Goal: Transaction & Acquisition: Purchase product/service

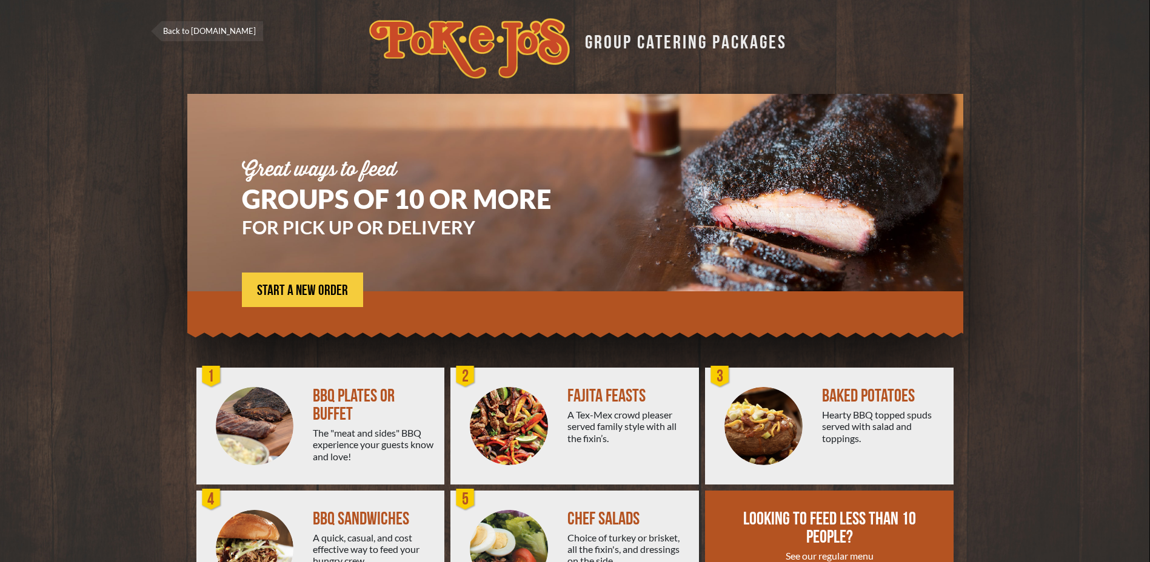
scroll to position [61, 0]
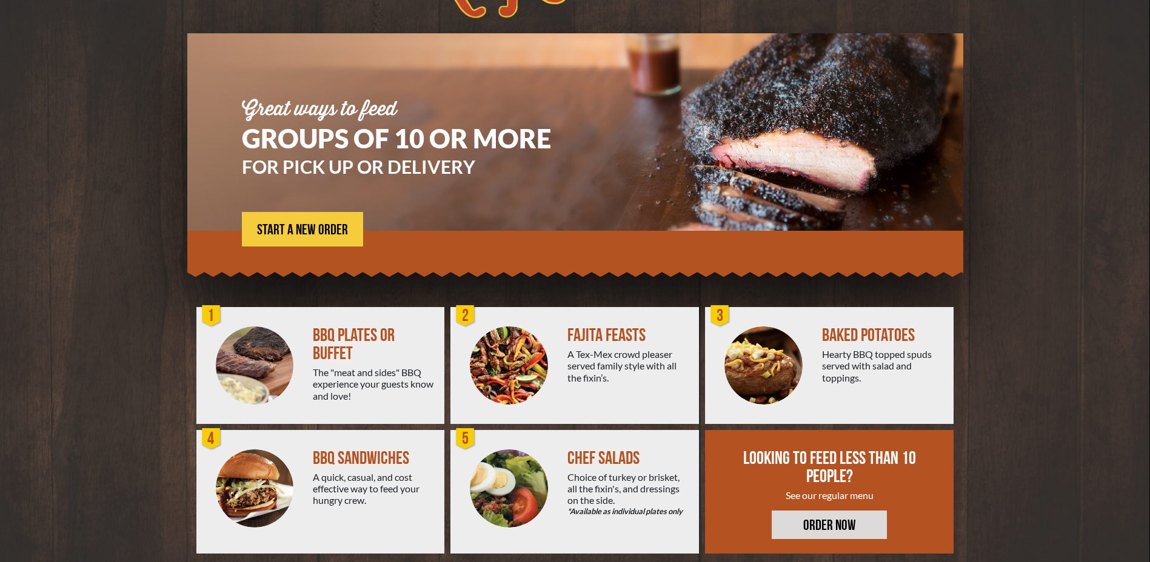
click at [359, 433] on div "BBQ SANDWICHES A quick, casual, and cost effective way to feed your hungry crew." at bounding box center [379, 492] width 132 height 124
click at [361, 404] on div "BBQ PLATES OR BUFFET The "meat and sides" BBQ experience your guests know and l…" at bounding box center [379, 365] width 132 height 117
click at [359, 399] on div "The "meat and sides" BBQ experience your guests know and love!" at bounding box center [374, 384] width 122 height 35
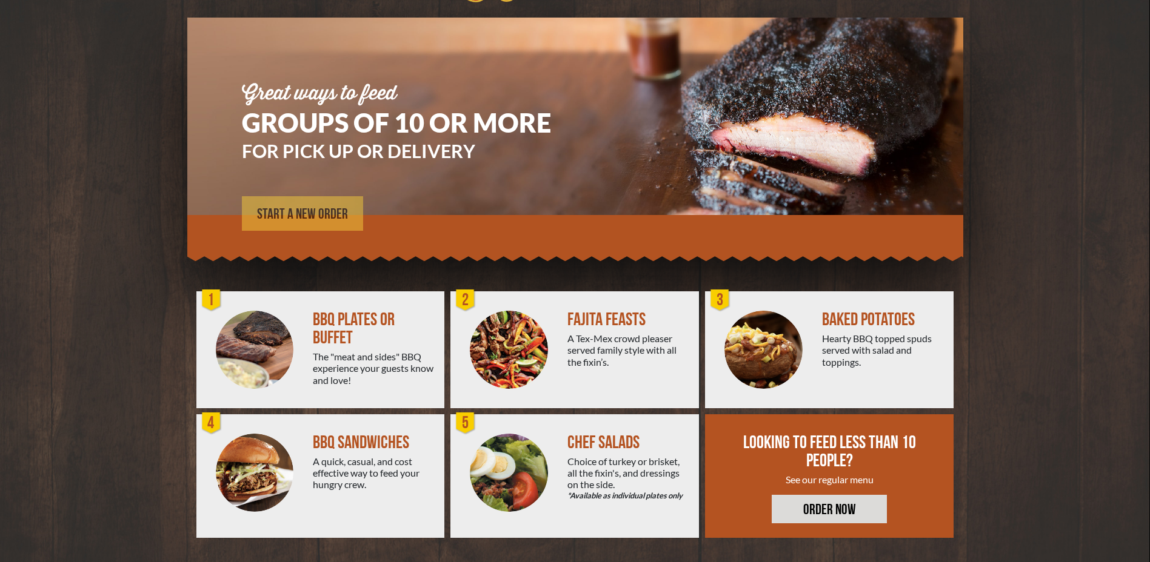
click at [275, 219] on span "START A NEW ORDER" at bounding box center [302, 214] width 91 height 15
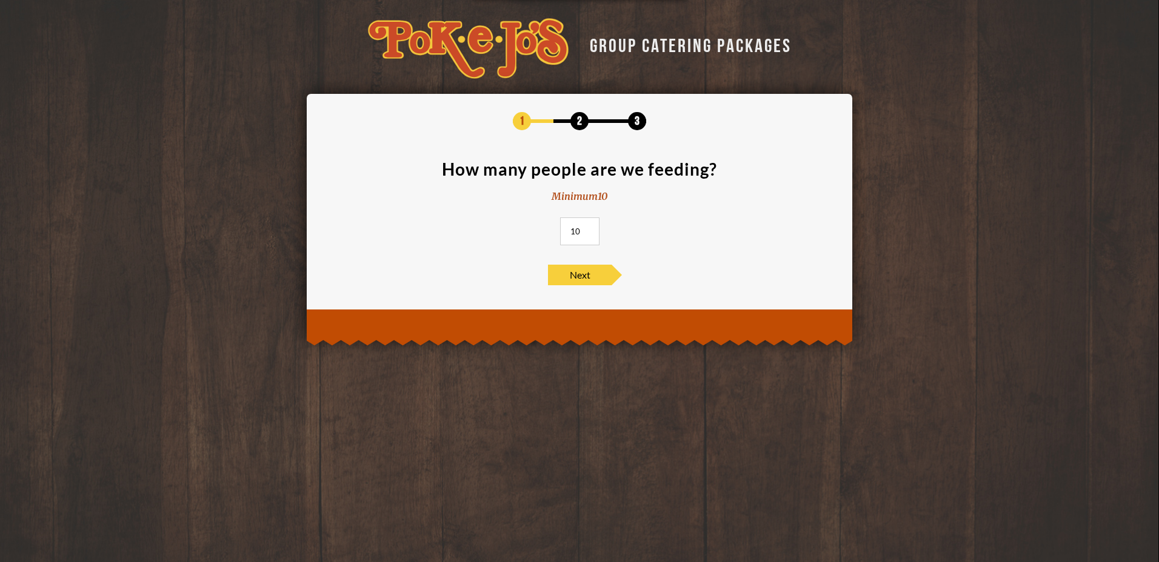
click at [583, 233] on input "10" at bounding box center [579, 232] width 39 height 28
click at [587, 233] on input "10" at bounding box center [579, 232] width 39 height 28
click at [587, 230] on input "11" at bounding box center [579, 232] width 39 height 28
click at [587, 230] on input "12" at bounding box center [579, 232] width 39 height 28
click at [587, 230] on input "13" at bounding box center [579, 232] width 39 height 28
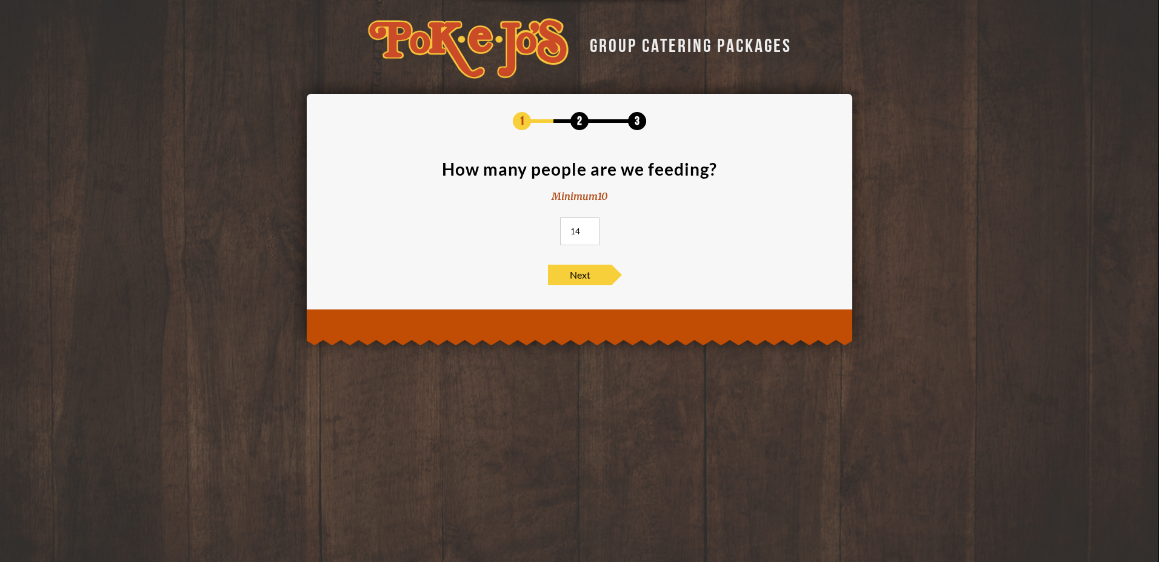
click at [587, 230] on input "14" at bounding box center [579, 232] width 39 height 28
click at [587, 230] on input "15" at bounding box center [579, 232] width 39 height 28
click at [587, 230] on input "161" at bounding box center [579, 232] width 39 height 28
click at [587, 230] on input "162" at bounding box center [579, 232] width 39 height 28
click at [587, 230] on input "163" at bounding box center [579, 232] width 39 height 28
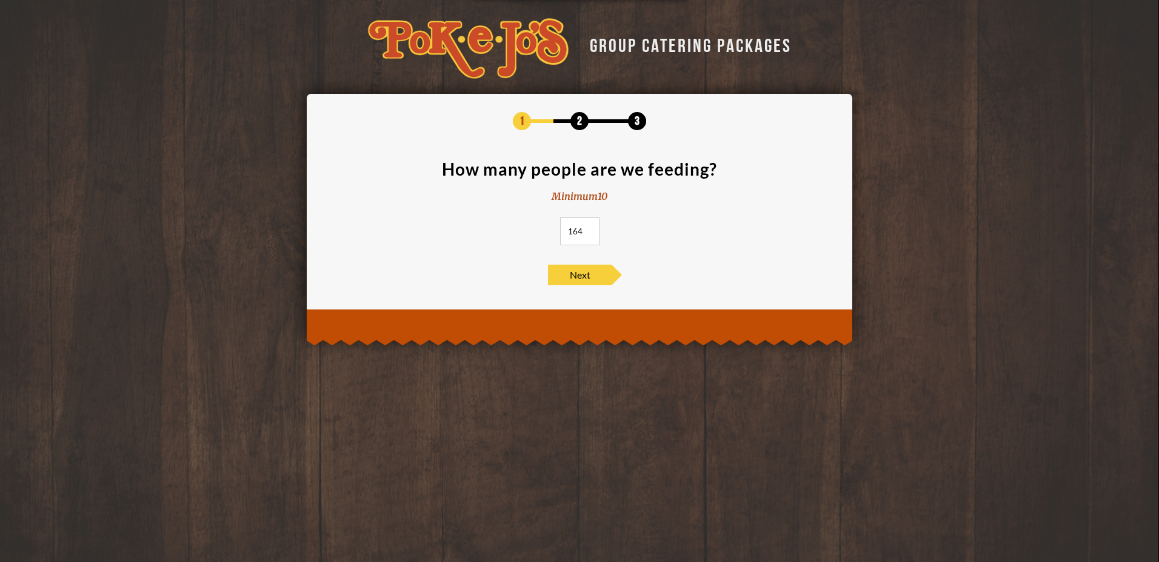
click at [587, 230] on input "164" at bounding box center [579, 232] width 39 height 28
click at [587, 230] on input "165" at bounding box center [579, 232] width 39 height 28
click at [582, 275] on span "Next" at bounding box center [580, 275] width 64 height 21
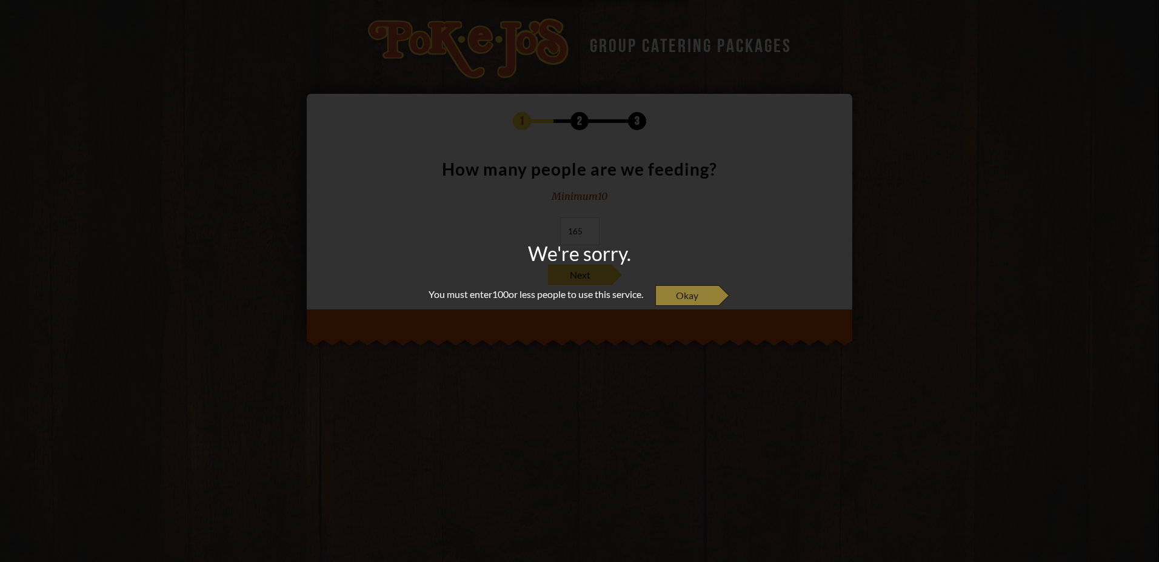
click at [704, 296] on span "Okay" at bounding box center [687, 295] width 64 height 21
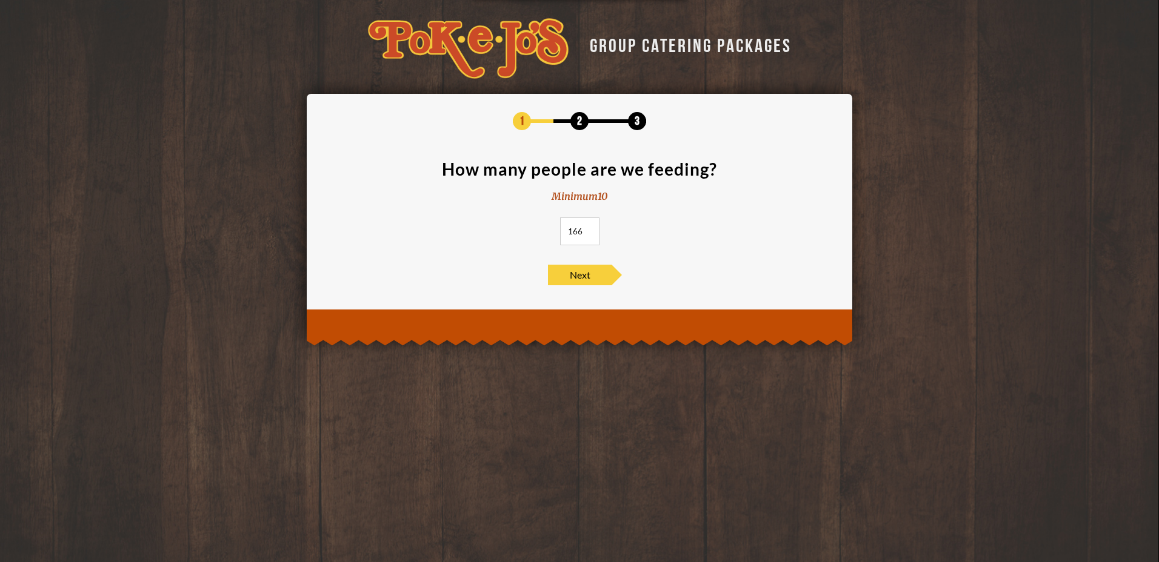
click at [590, 231] on input "166" at bounding box center [579, 232] width 39 height 28
click at [590, 231] on input "215" at bounding box center [579, 232] width 39 height 28
type input "100"
click at [588, 234] on input "100" at bounding box center [579, 232] width 39 height 28
click at [582, 274] on span "Next" at bounding box center [580, 275] width 64 height 21
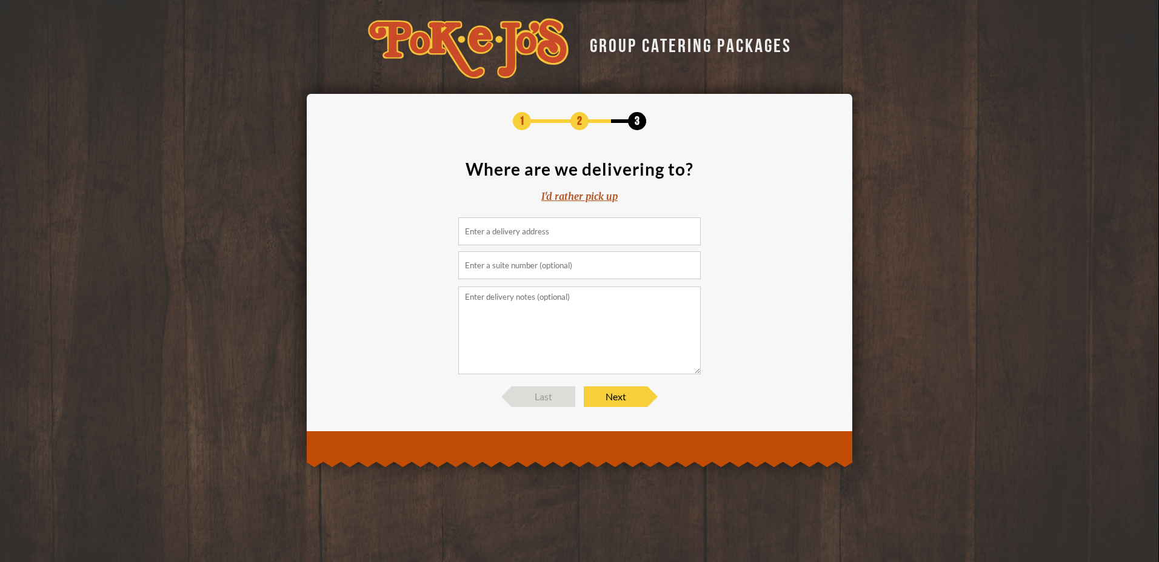
click at [573, 202] on div "I'd rather pick up" at bounding box center [579, 197] width 76 height 14
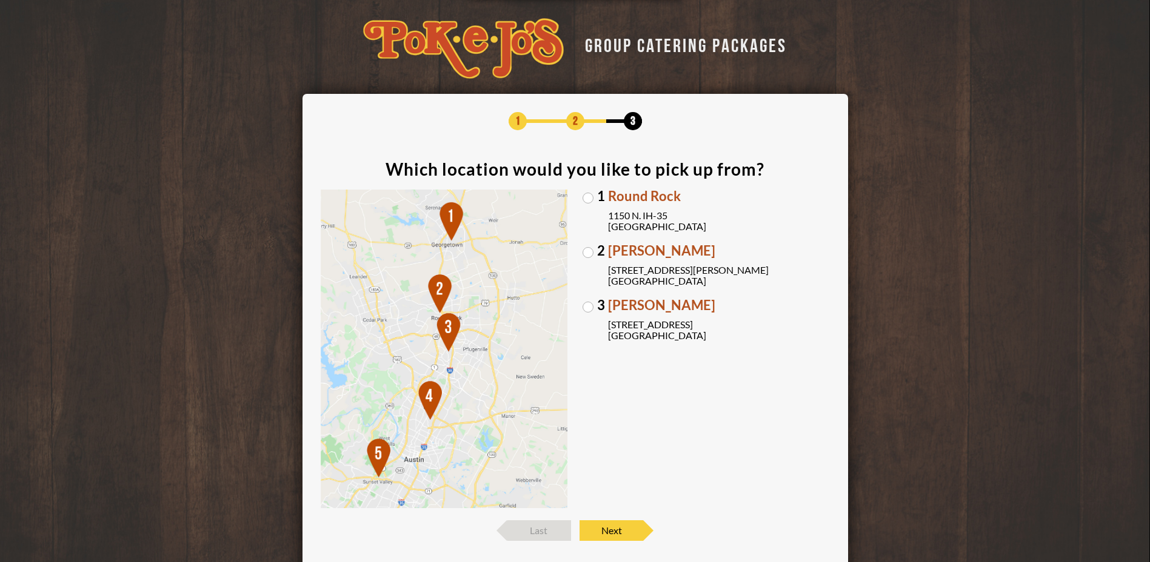
click at [588, 193] on label "1 Round Rock 1150 N. IH-35 Round Rock, TX 78761" at bounding box center [705, 211] width 247 height 42
click at [0, 0] on input "1 Round Rock 1150 N. IH-35 Round Rock, TX 78761" at bounding box center [0, 0] width 0 height 0
click at [629, 522] on span "Next" at bounding box center [611, 531] width 64 height 21
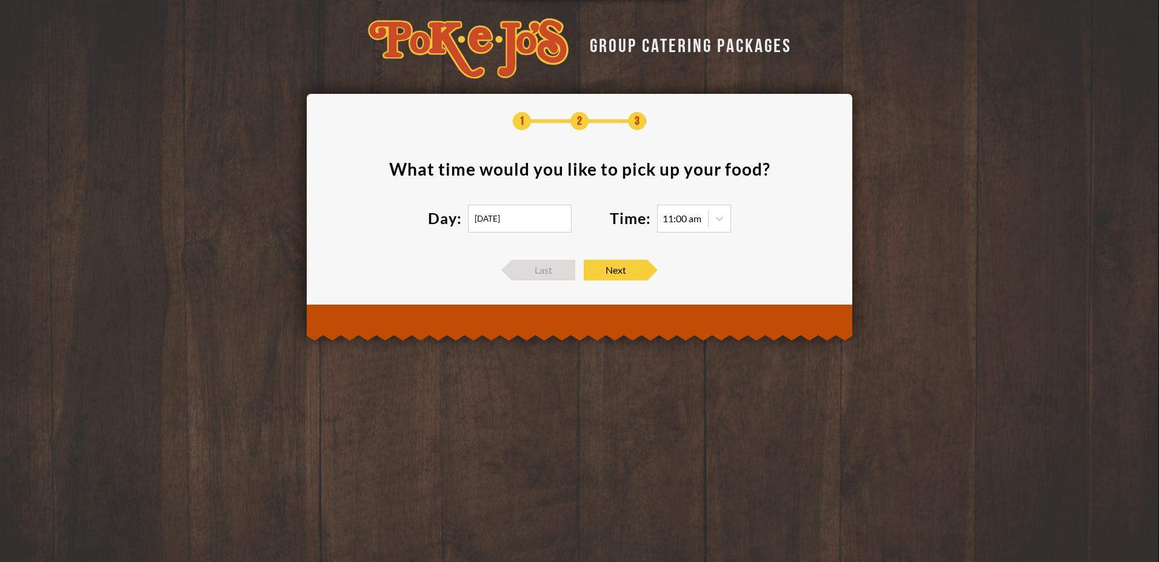
click at [507, 218] on input "08/16/2025" at bounding box center [520, 219] width 104 height 28
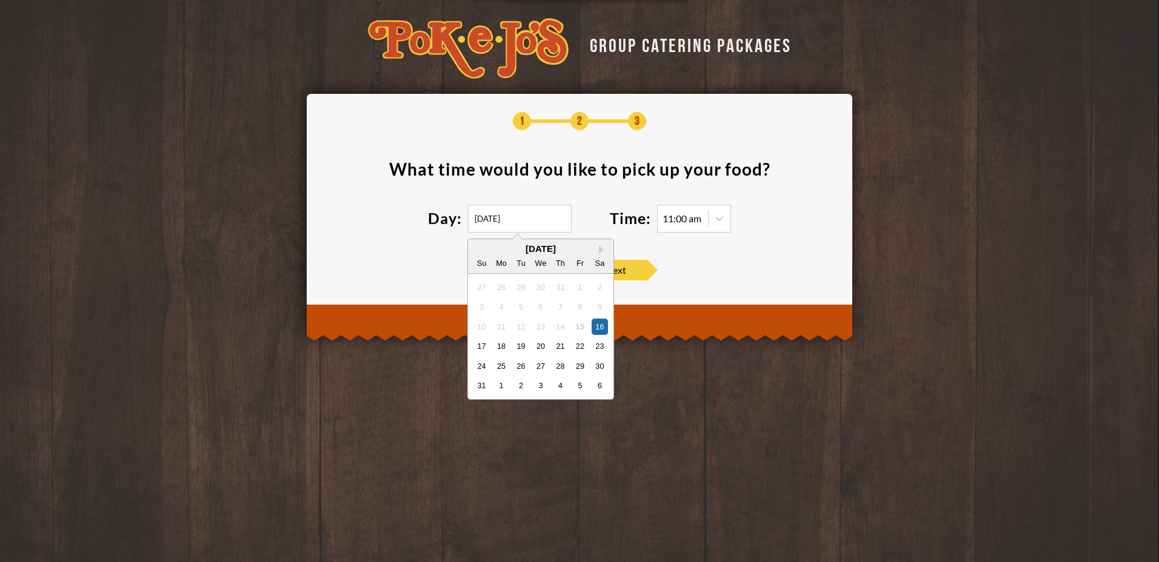
click at [598, 252] on div "August 2025" at bounding box center [540, 248] width 145 height 9
click at [599, 252] on button "Next Month" at bounding box center [603, 249] width 8 height 8
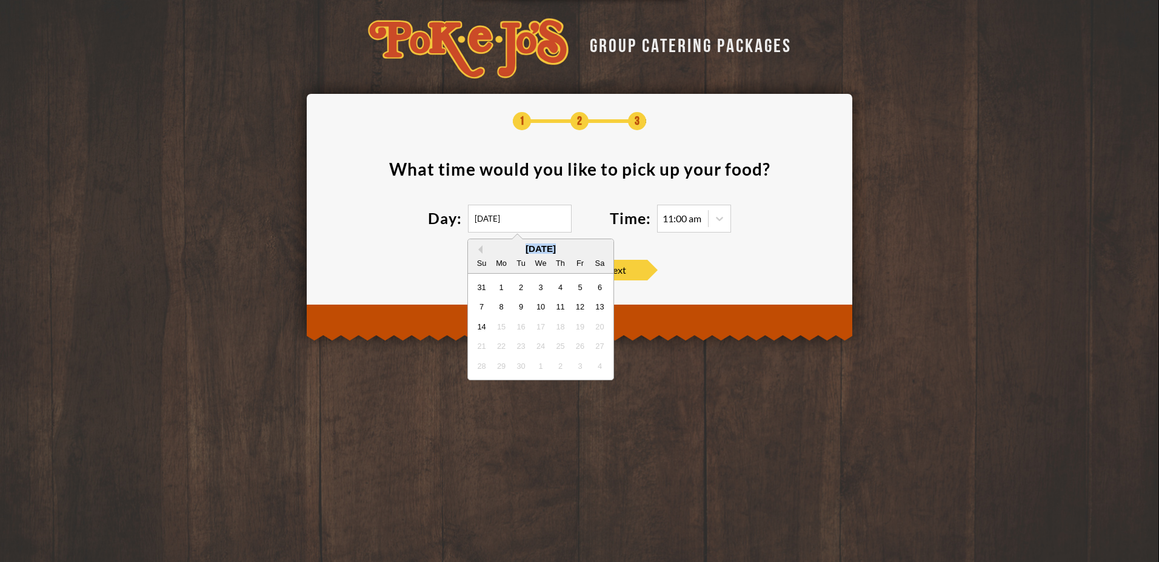
click at [599, 252] on div "September 2025" at bounding box center [540, 248] width 145 height 9
click at [598, 254] on div "Su Mo Tu We Th Fr Sa" at bounding box center [540, 262] width 145 height 19
click at [559, 296] on div "31 1 2 3 4 5 6" at bounding box center [541, 287] width 138 height 19
click at [558, 307] on div "11" at bounding box center [560, 307] width 16 height 16
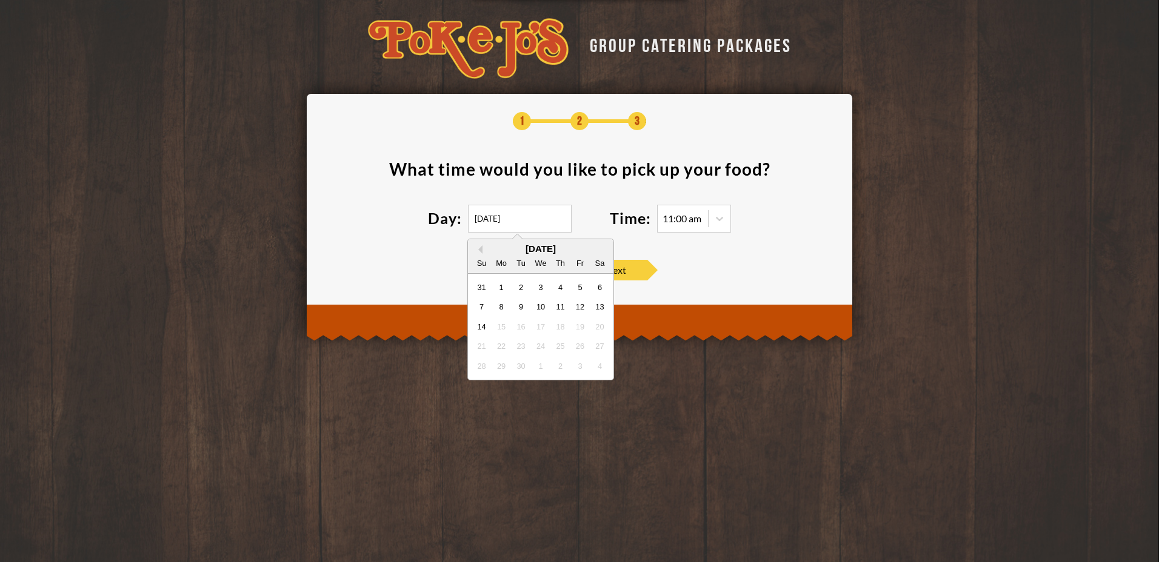
type input "09/11/2025"
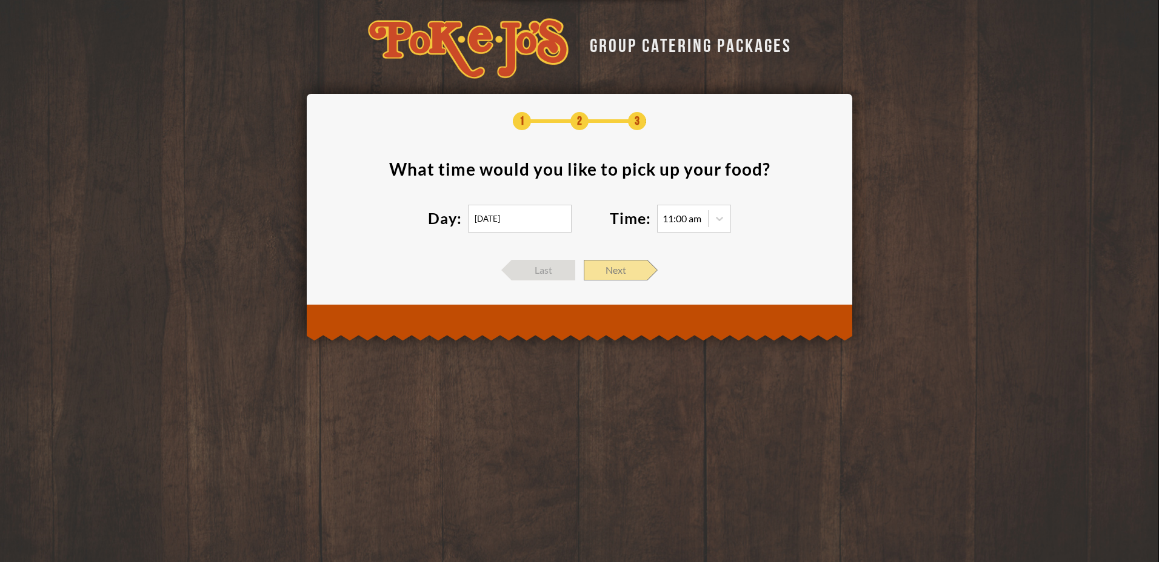
click at [603, 270] on span "Next" at bounding box center [616, 270] width 64 height 21
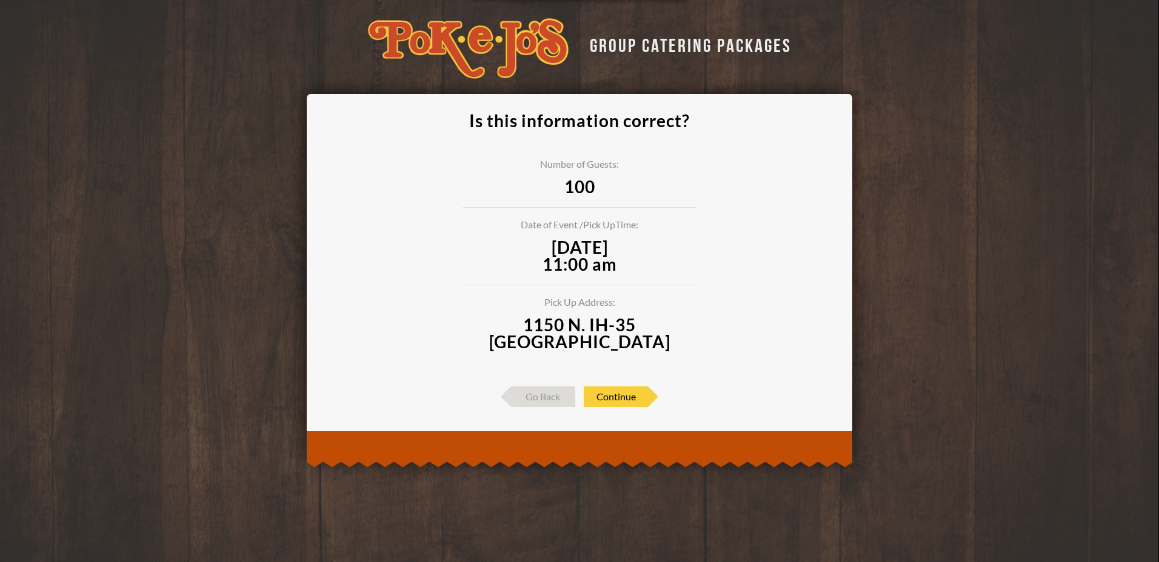
click at [628, 383] on div "Is this information correct? Number of Guests: 100 Date of Event / Pick Up Time…" at bounding box center [579, 259] width 509 height 295
click at [629, 420] on div "Is this information correct? Number of Guests: 100 Date of Event / Pick Up Time…" at bounding box center [580, 260] width 546 height 332
click at [626, 404] on span "Continue" at bounding box center [616, 397] width 64 height 21
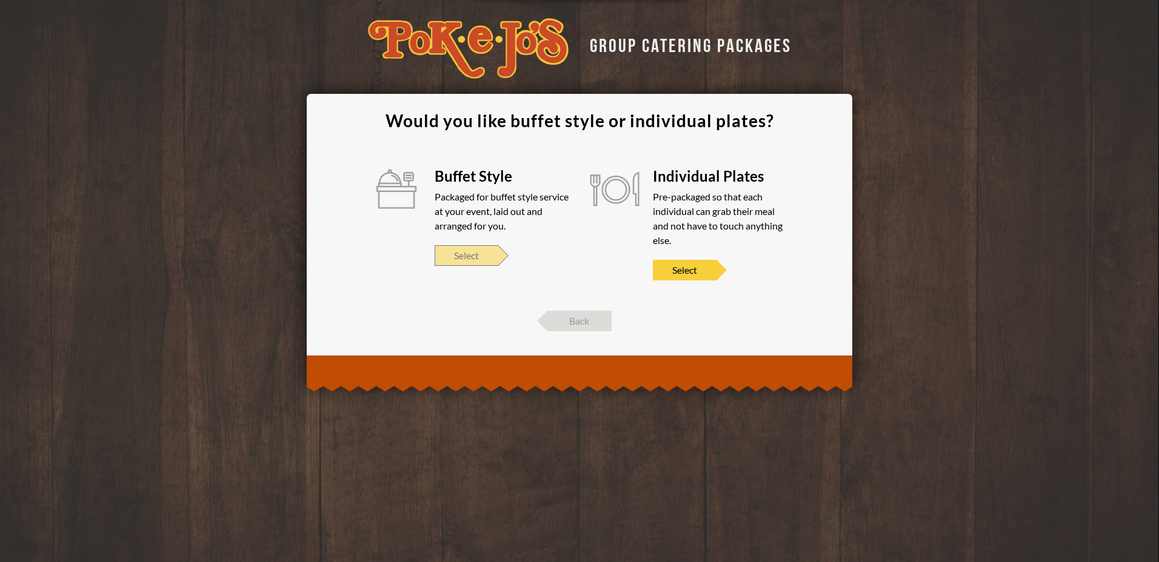
click at [484, 256] on span "Select" at bounding box center [467, 255] width 64 height 21
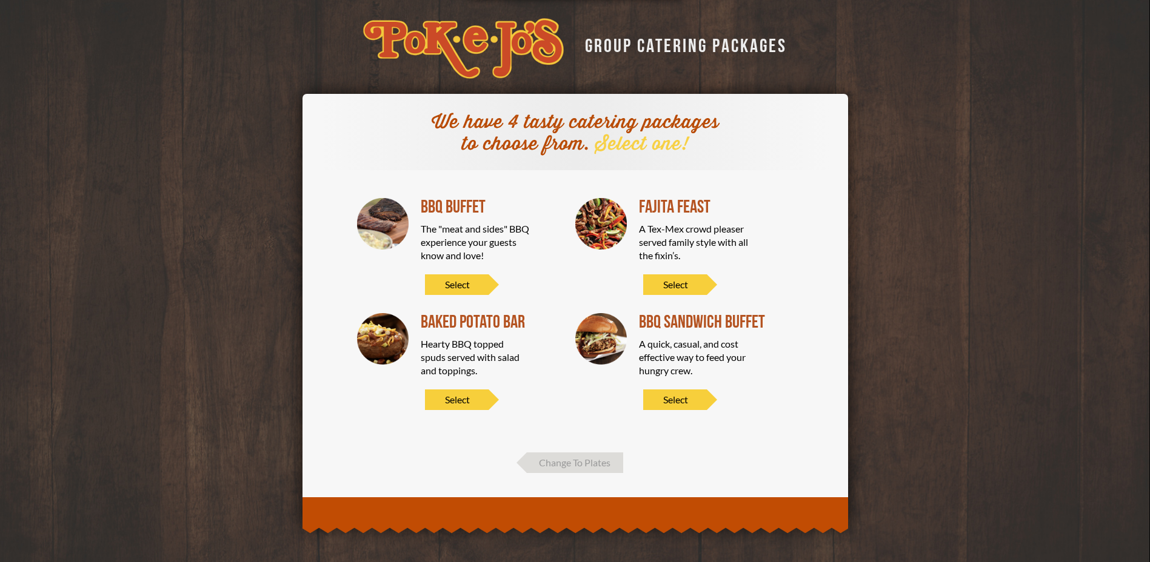
click at [473, 271] on div "BBQ Buffet The "meat and sides" BBQ experience your guests know and love! Select" at bounding box center [489, 246] width 136 height 97
click at [473, 277] on span "Select" at bounding box center [457, 285] width 64 height 21
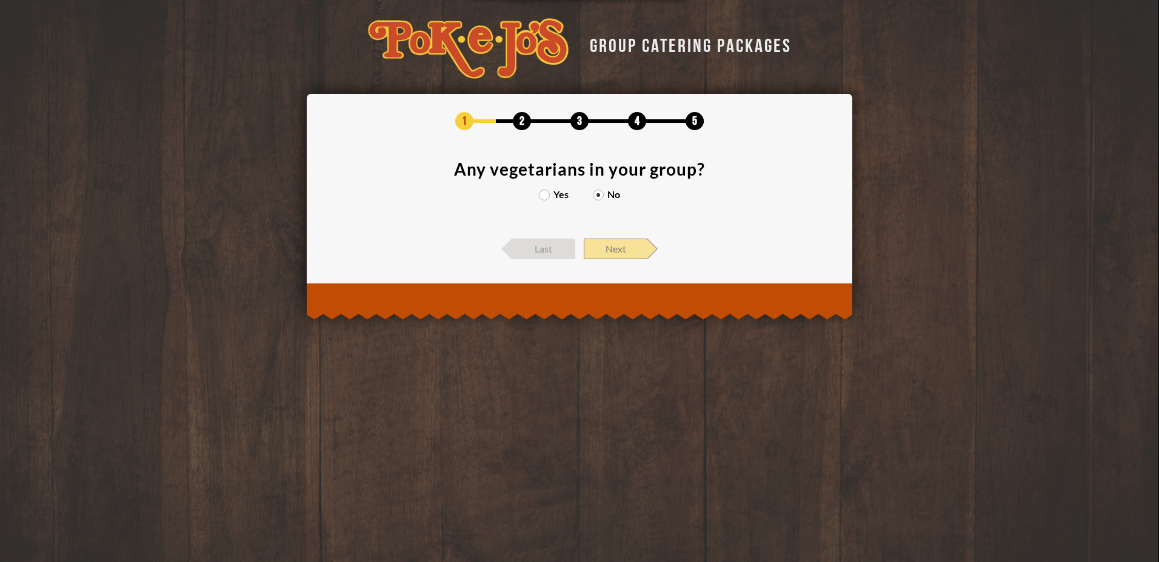
click at [619, 240] on span "Next" at bounding box center [616, 249] width 64 height 21
